Goal: Task Accomplishment & Management: Manage account settings

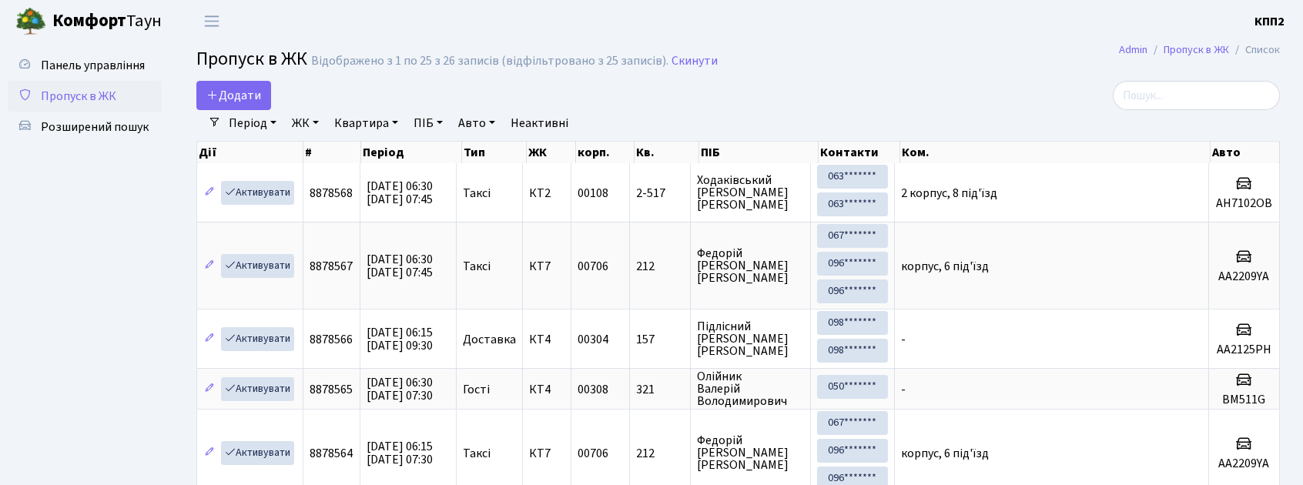
select select "25"
click at [75, 65] on span "Панель управління" at bounding box center [93, 65] width 104 height 17
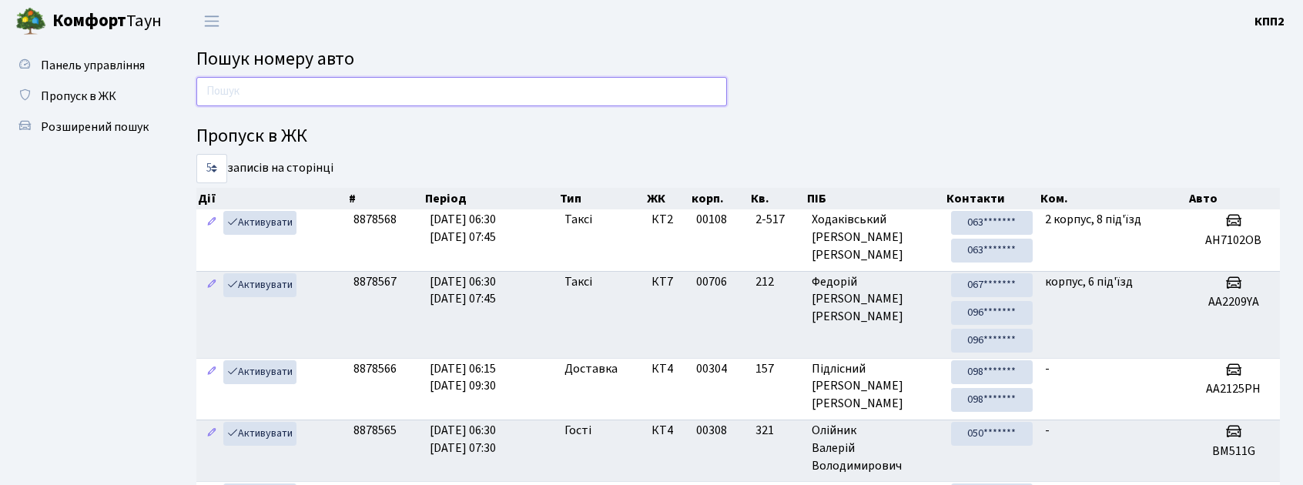
click at [355, 94] on input "text" at bounding box center [461, 91] width 531 height 29
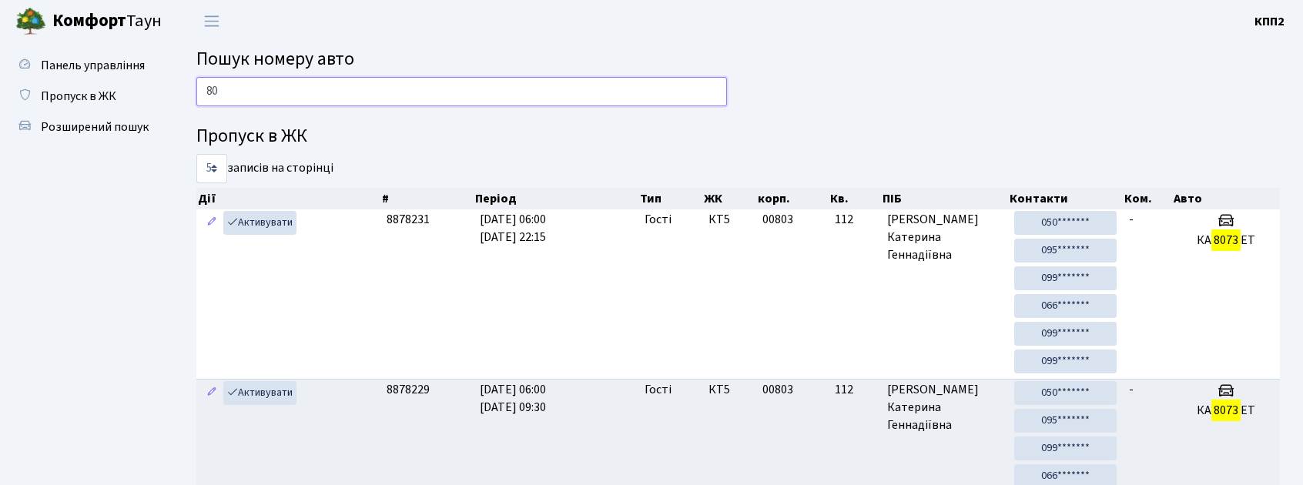
type input "8"
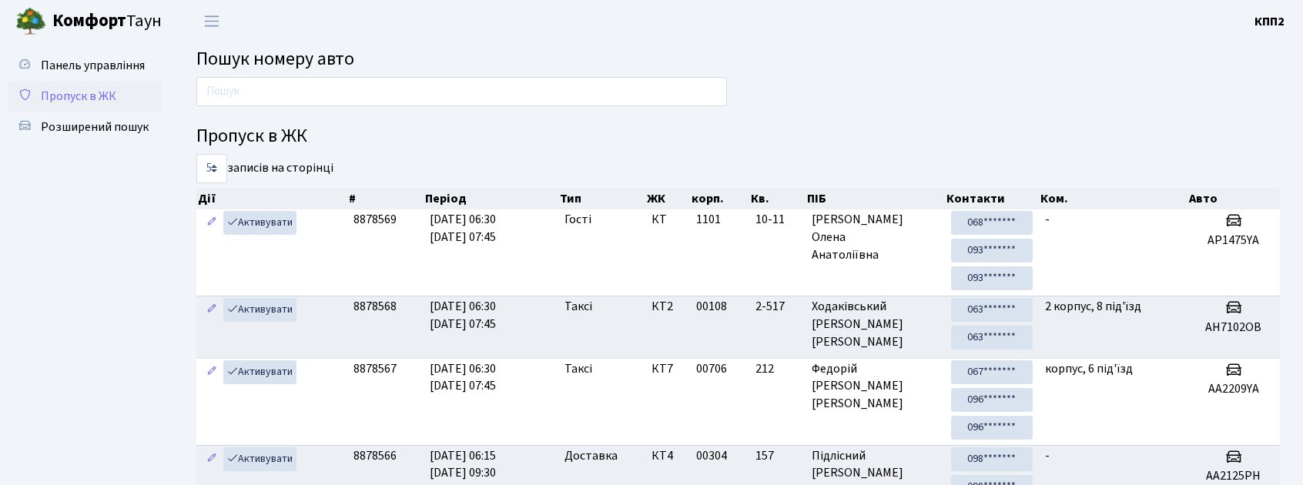
click at [47, 88] on span "Пропуск в ЖК" at bounding box center [78, 96] width 75 height 17
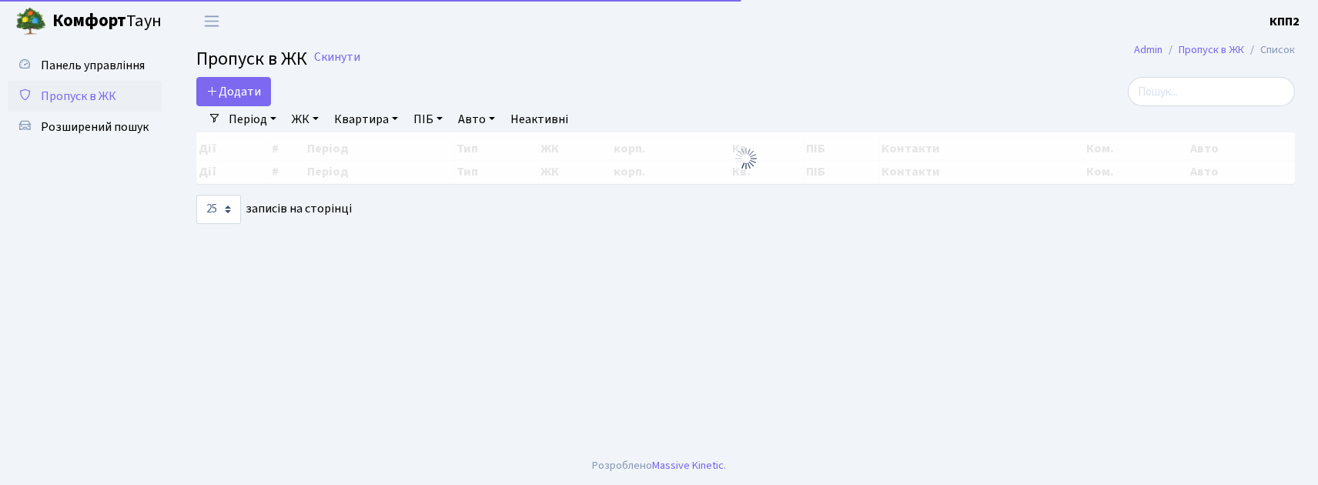
select select "25"
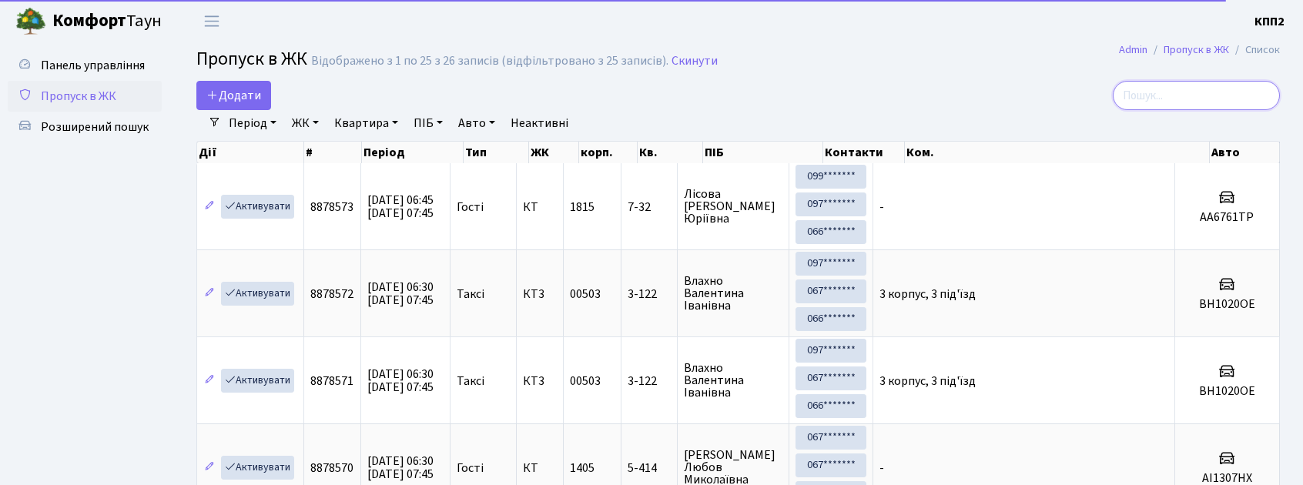
click at [1163, 96] on input "search" at bounding box center [1196, 95] width 167 height 29
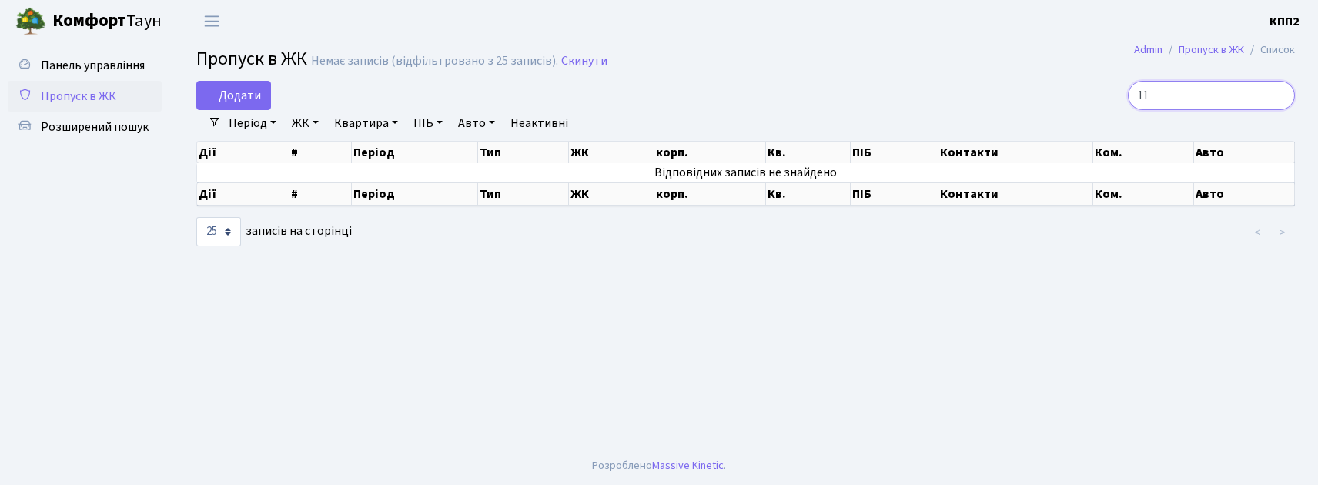
type input "1"
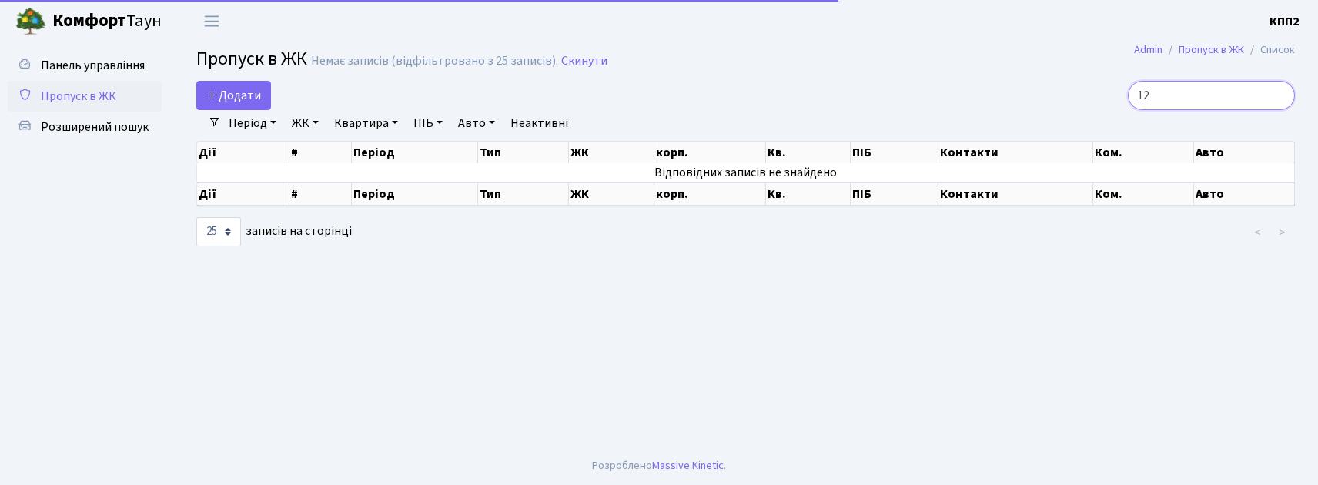
type input "1"
